Goal: Task Accomplishment & Management: Use online tool/utility

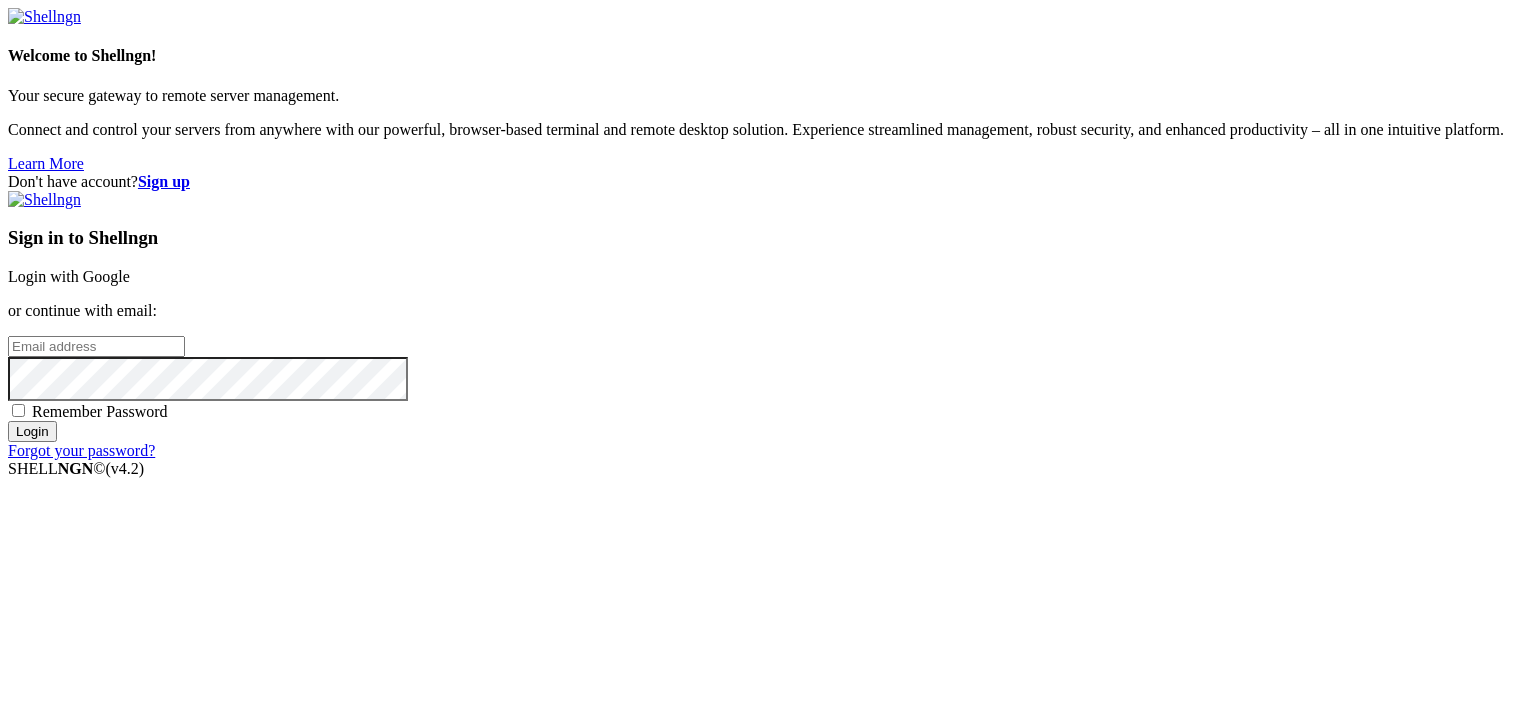
click at [130, 268] on link "Login with Google" at bounding box center [69, 276] width 122 height 17
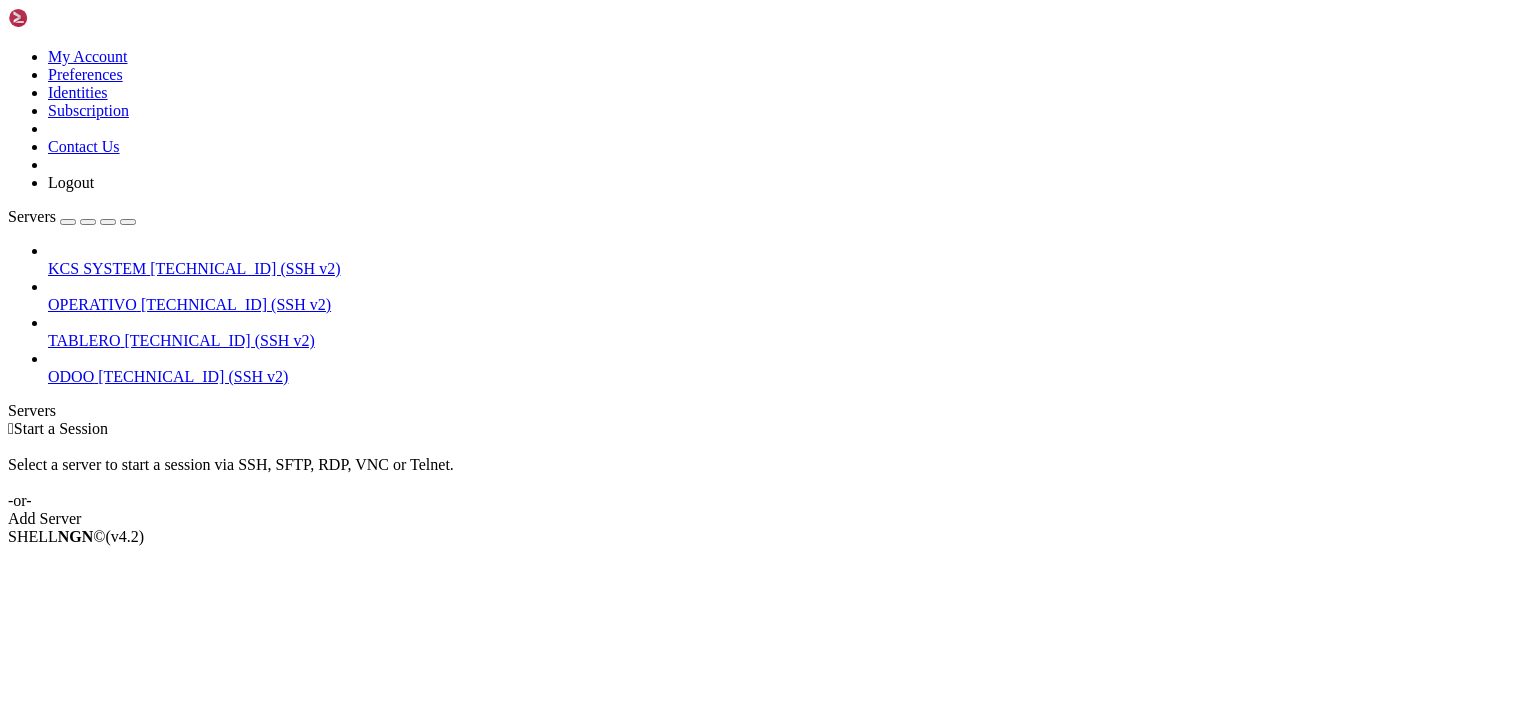
click at [210, 332] on link "TABLERO [TECHNICAL_ID] (SSH v2)" at bounding box center [788, 341] width 1480 height 18
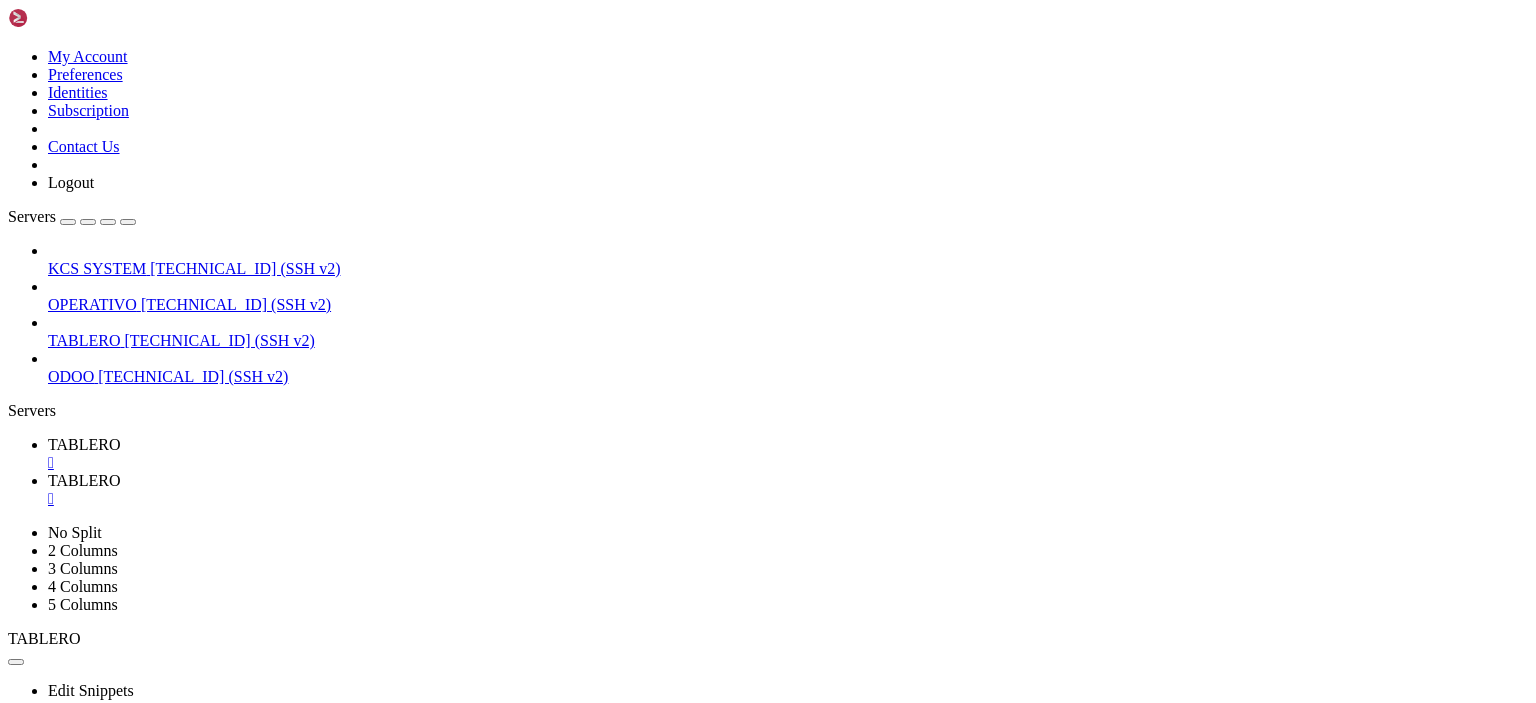
type input "/home/ubuntu/114-app-fb-dna-servidor"
